Goal: Complete application form

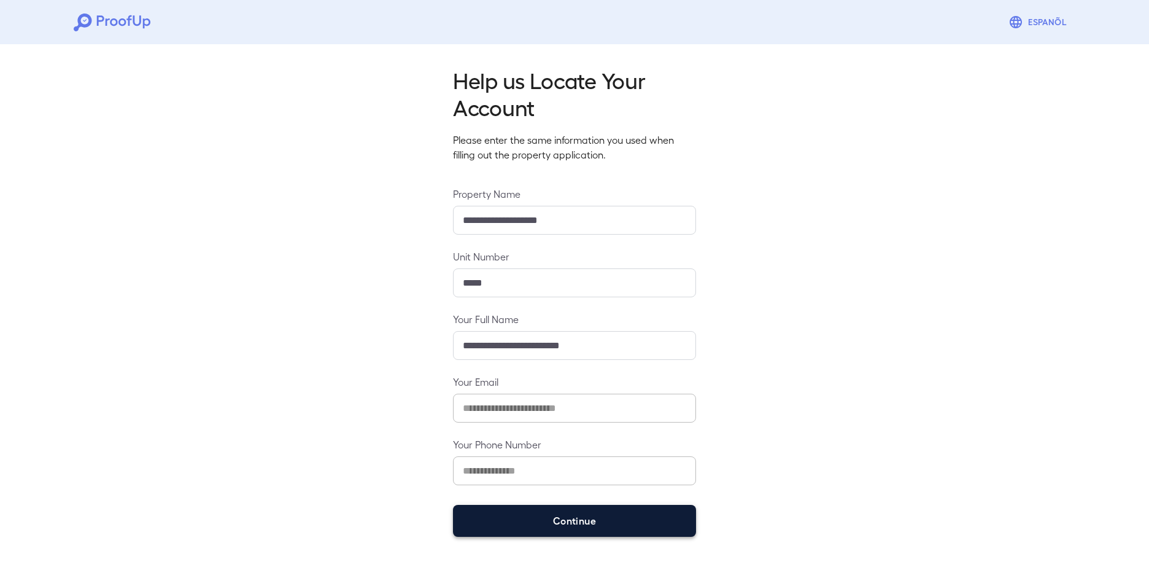
click at [535, 517] on button "Continue" at bounding box center [574, 521] width 243 height 32
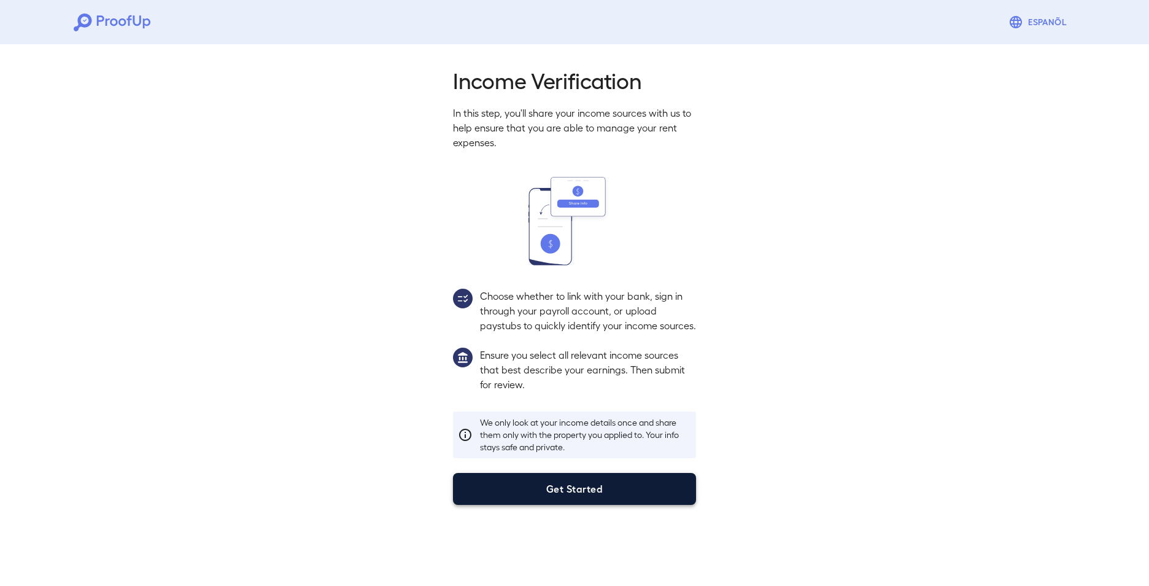
click at [560, 505] on button "Get Started" at bounding box center [574, 489] width 243 height 32
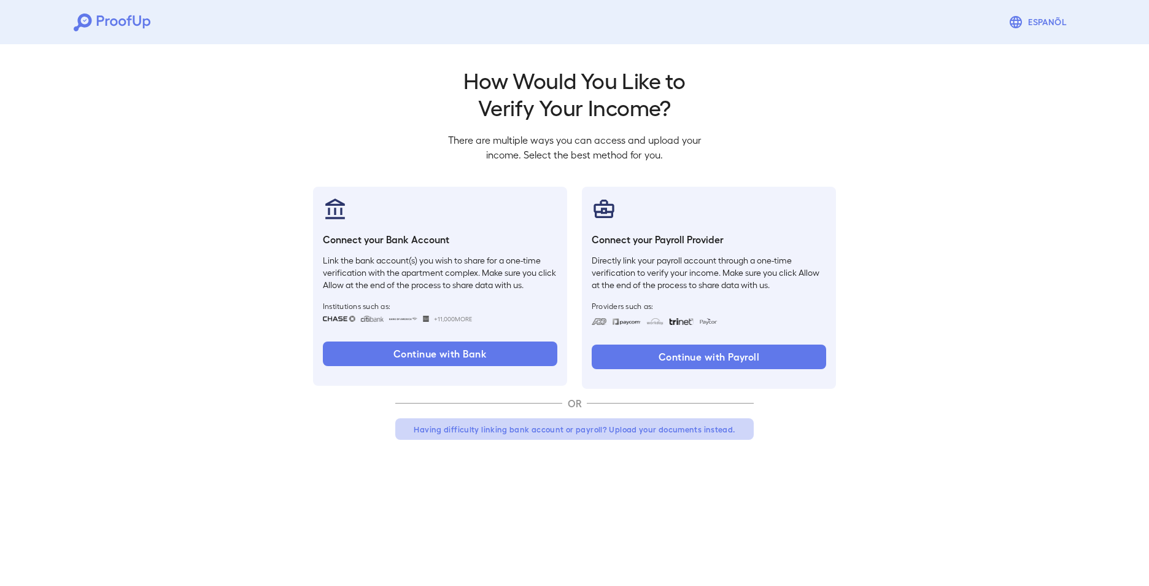
click at [573, 430] on button "Having difficulty linking bank account or payroll? Upload your documents instea…" at bounding box center [574, 429] width 359 height 22
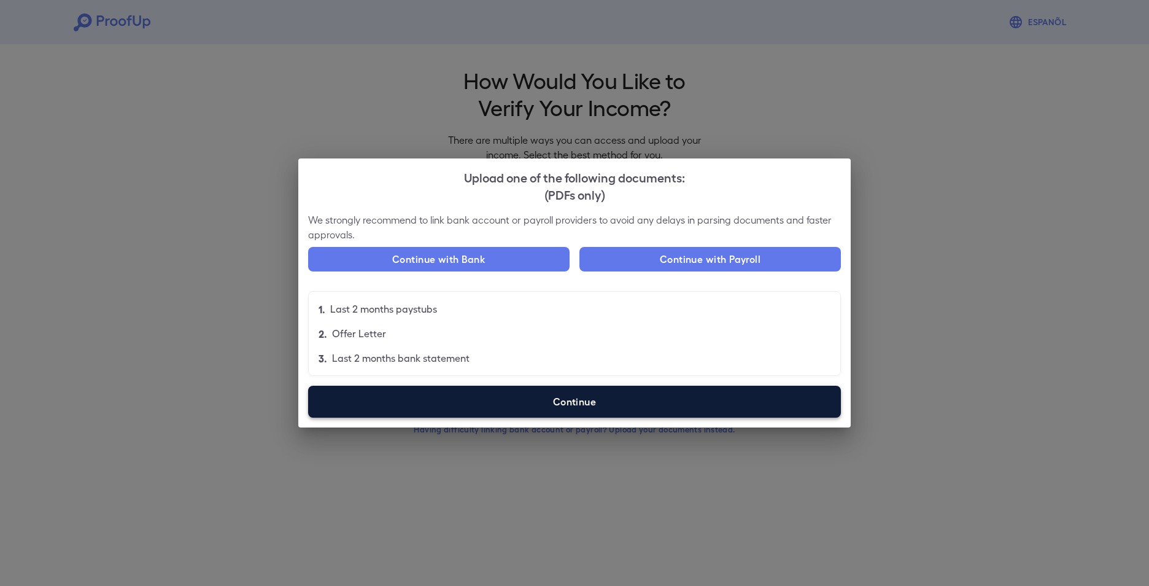
click at [553, 406] on label "Continue" at bounding box center [574, 402] width 533 height 32
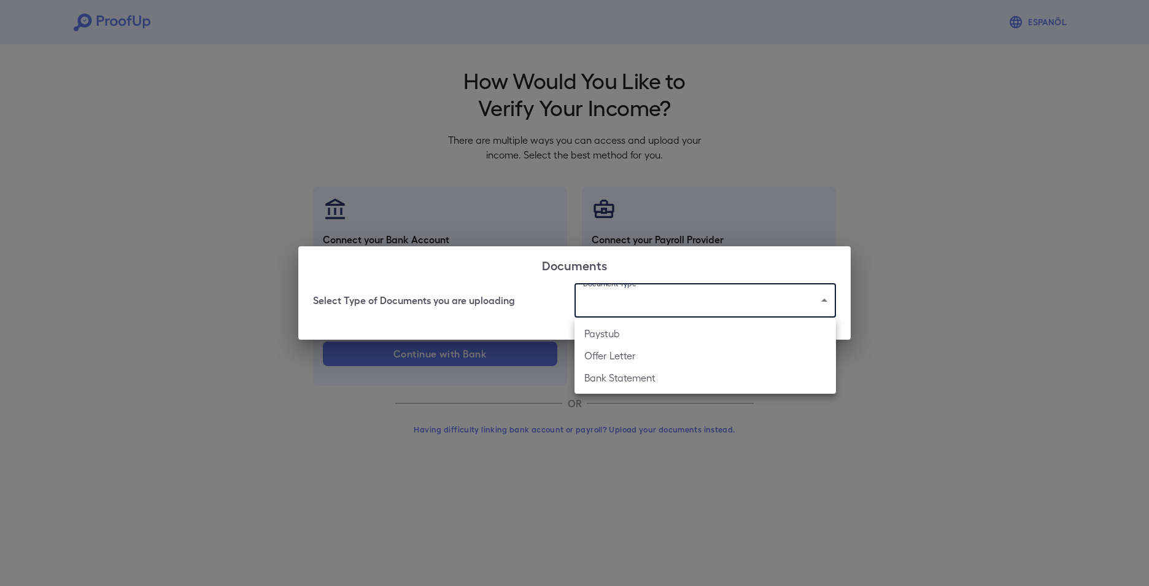
click at [804, 300] on body "Espanõl Go back How Would You Like to Verify Your Income? There are multiple wa…" at bounding box center [574, 234] width 1149 height 469
click at [797, 371] on li "Bank Statement" at bounding box center [706, 377] width 262 height 22
type input "**********"
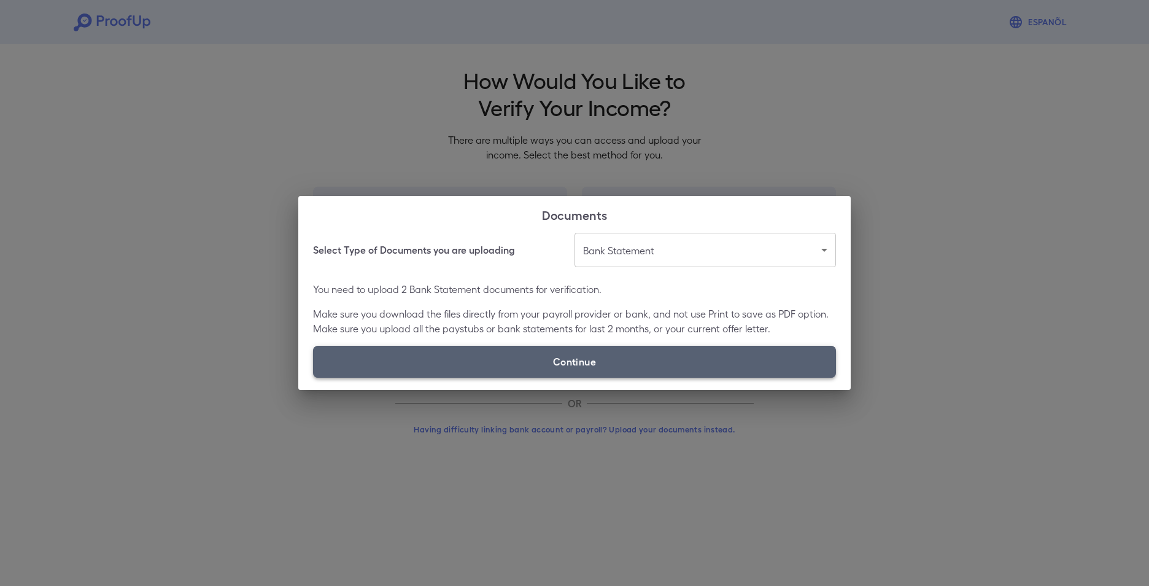
click at [627, 356] on label "Continue" at bounding box center [574, 362] width 523 height 32
click at [314, 377] on input "Continue" at bounding box center [313, 377] width 1 height 1
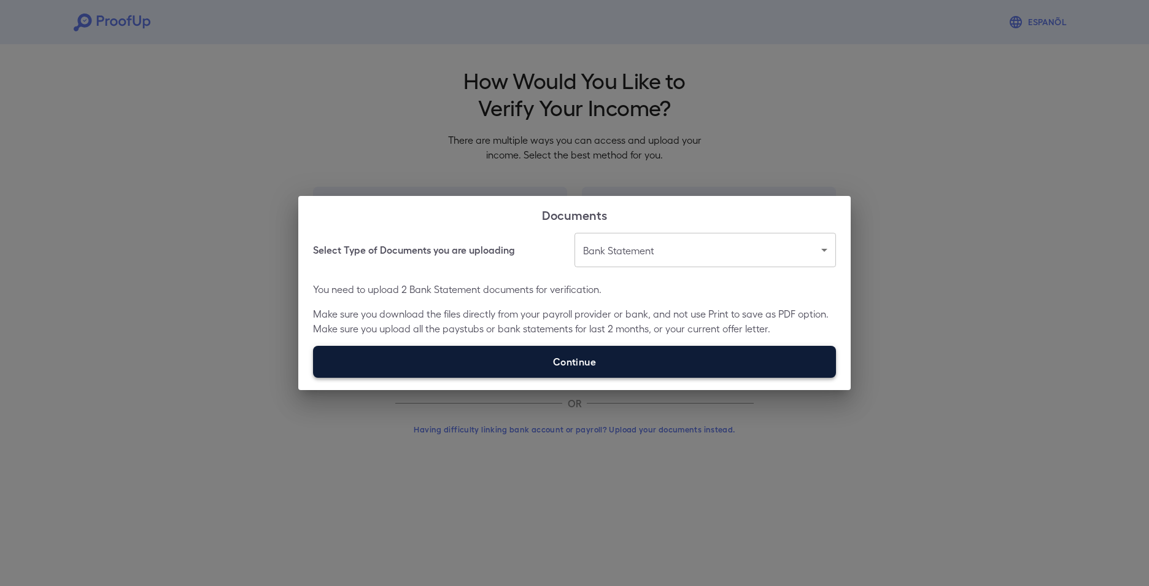
type input "**********"
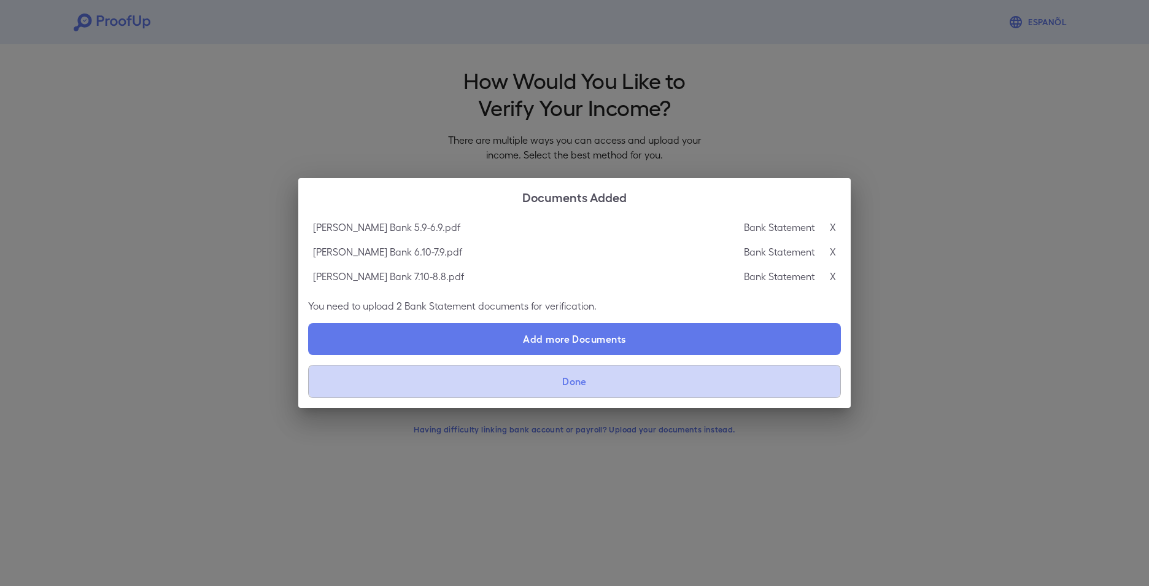
click at [589, 377] on button "Done" at bounding box center [574, 381] width 533 height 33
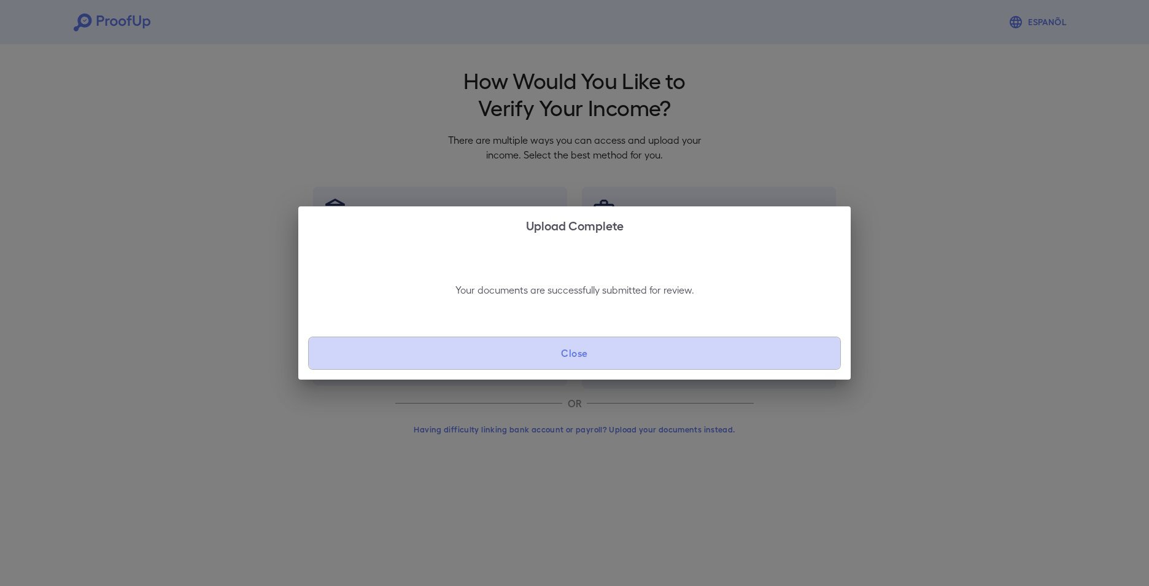
click at [576, 354] on button "Close" at bounding box center [574, 352] width 533 height 33
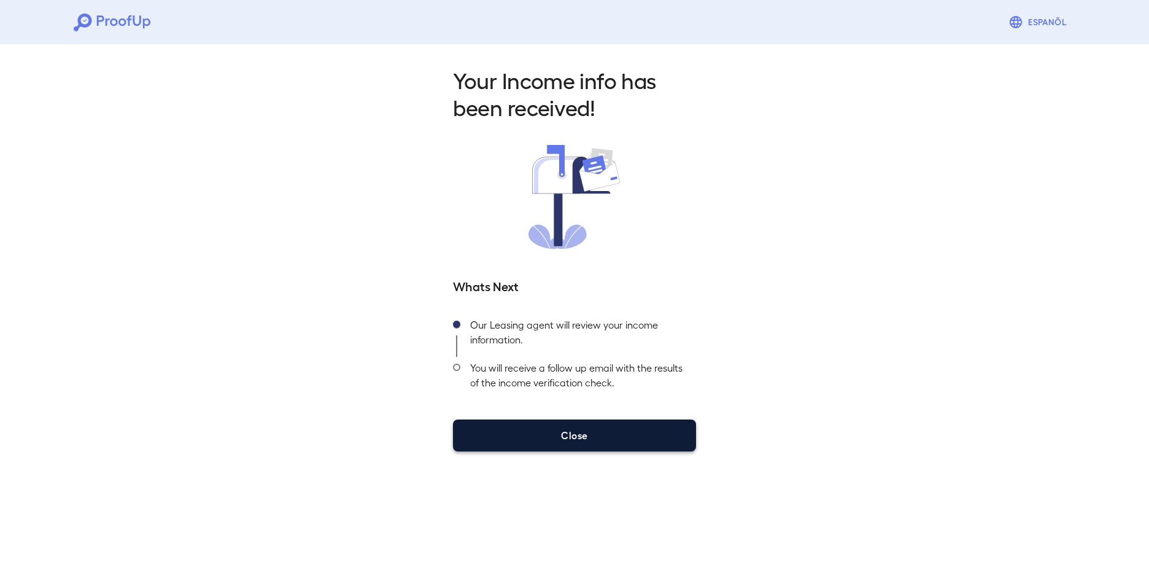
click at [576, 427] on button "Close" at bounding box center [574, 435] width 243 height 32
